Goal: Task Accomplishment & Management: Use online tool/utility

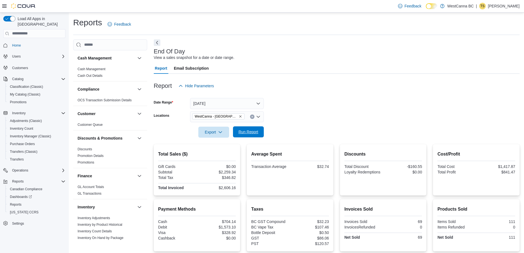
click at [254, 131] on span "Run Report" at bounding box center [249, 132] width 20 height 6
click at [486, 111] on form "Date Range Today Locations WestCanna - Broadway Export Run Report" at bounding box center [337, 114] width 366 height 46
click at [242, 129] on span "Run Report" at bounding box center [249, 132] width 20 height 6
click at [510, 4] on p "Timothy Simpson" at bounding box center [504, 6] width 32 height 7
click at [487, 58] on button "Sign Out" at bounding box center [492, 53] width 51 height 9
